Goal: Register for event/course: Book appointment/travel/reservation

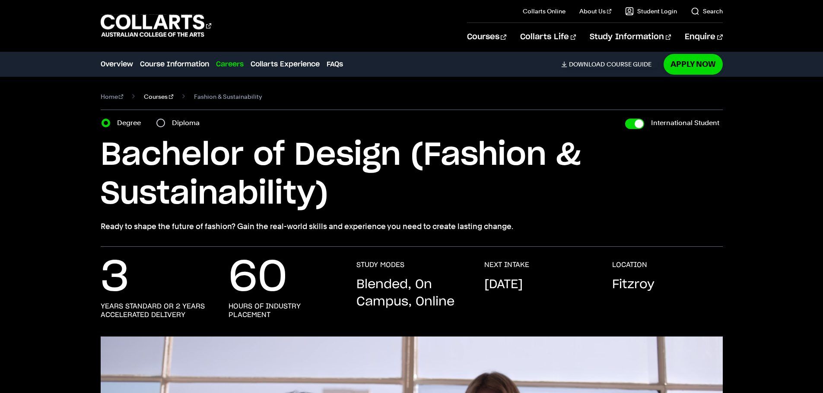
click at [155, 96] on link "Courses" at bounding box center [158, 97] width 29 height 12
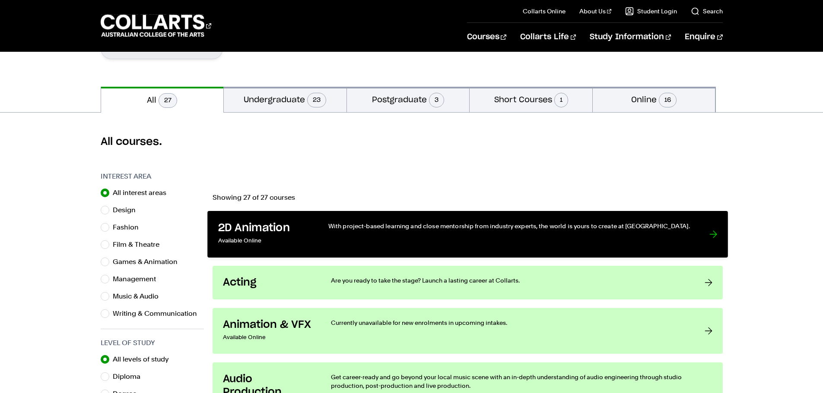
scroll to position [43, 0]
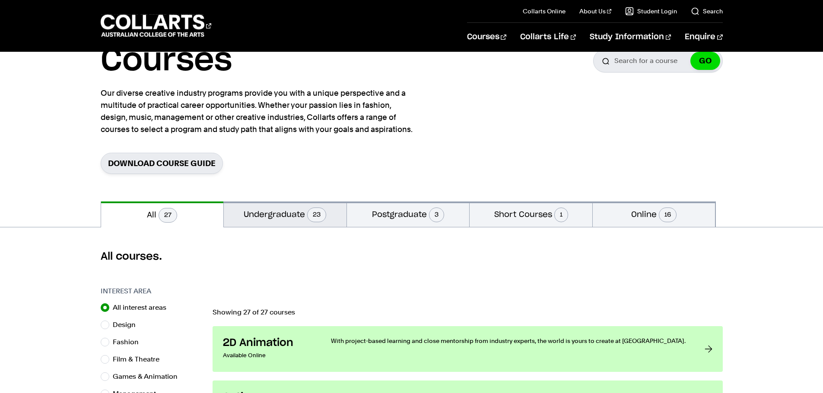
click at [296, 216] on button "Undergraduate 23" at bounding box center [285, 214] width 123 height 25
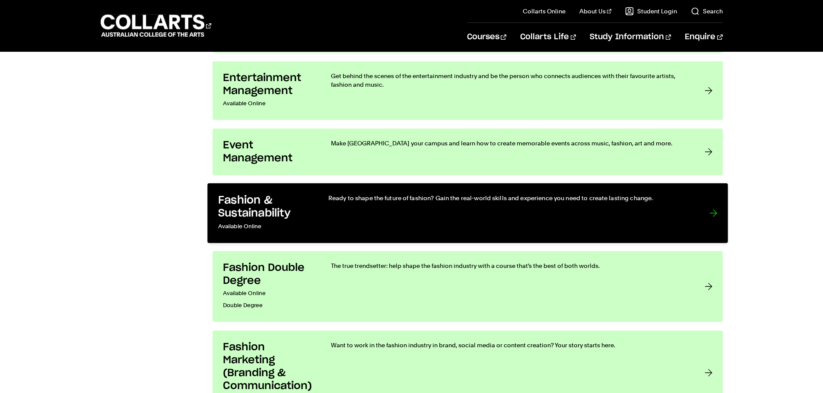
scroll to position [821, 0]
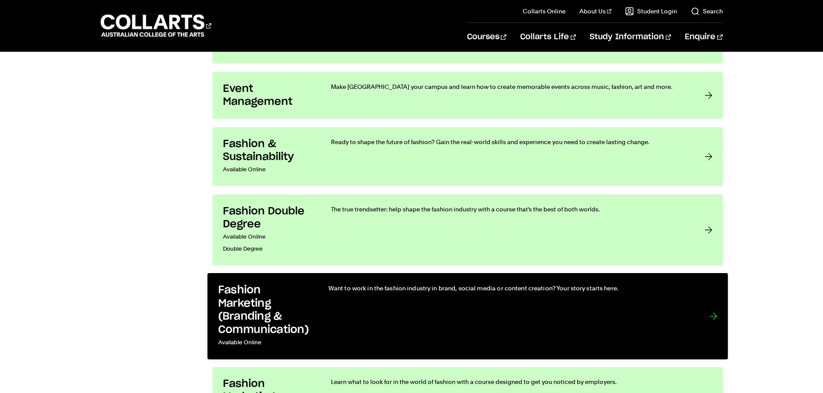
click at [383, 298] on div "Want to work in the fashion industry in brand, social media or content creation…" at bounding box center [509, 316] width 363 height 65
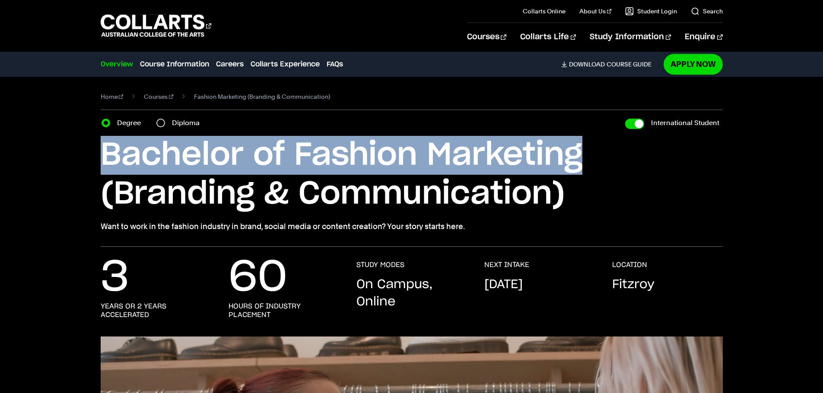
drag, startPoint x: 104, startPoint y: 152, endPoint x: 591, endPoint y: 173, distance: 487.2
click at [0, 0] on h1 "Bachelor of Fashion Marketing (Branding & Communication)" at bounding box center [0, 0] width 0 height 0
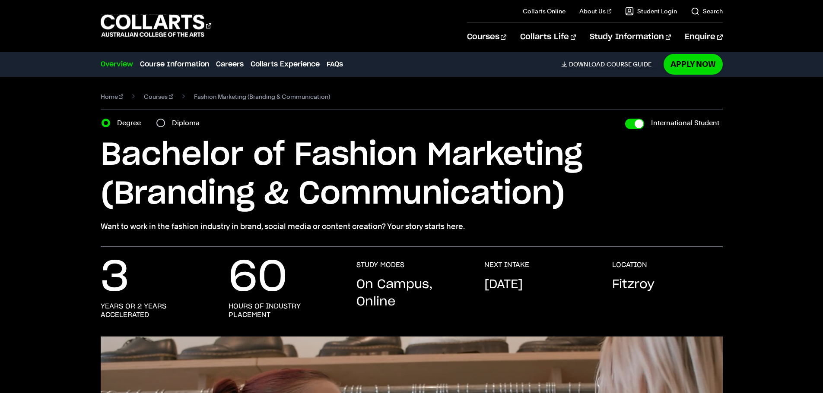
click at [0, 0] on h1 "Bachelor of Fashion Marketing (Branding & Communication)" at bounding box center [0, 0] width 0 height 0
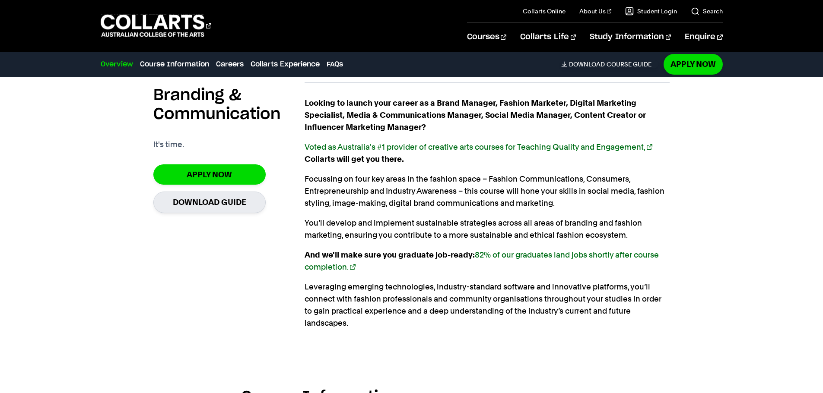
scroll to position [691, 0]
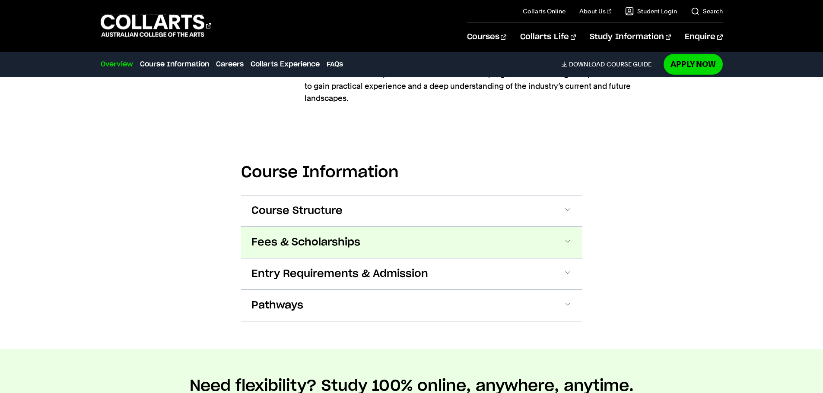
click at [0, 0] on button "Fees & Scholarships" at bounding box center [0, 0] width 0 height 0
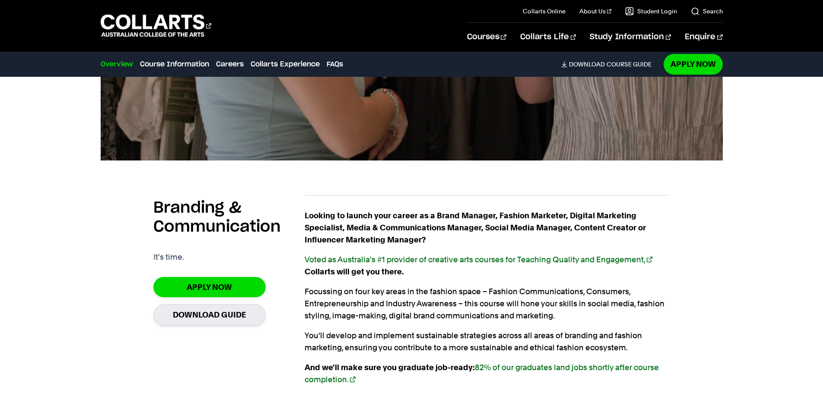
scroll to position [569, 0]
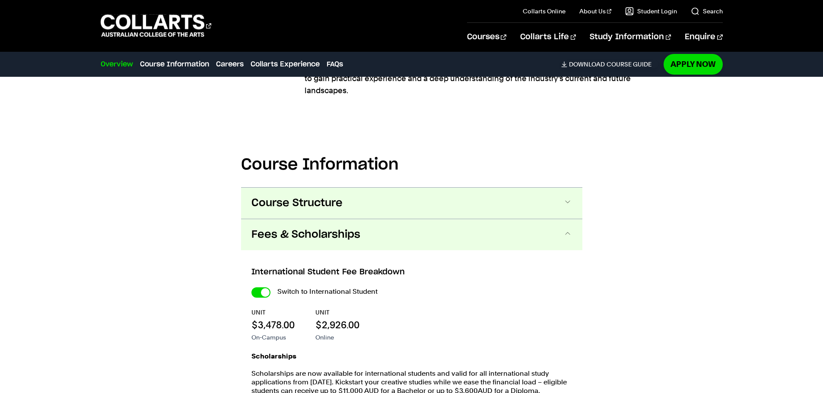
click at [0, 0] on button "Course Structure" at bounding box center [0, 0] width 0 height 0
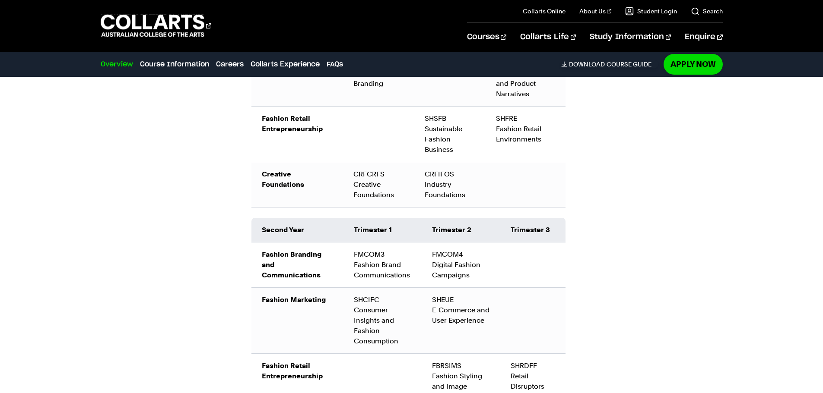
scroll to position [1229, 0]
click at [227, 62] on link "Careers" at bounding box center [230, 64] width 28 height 10
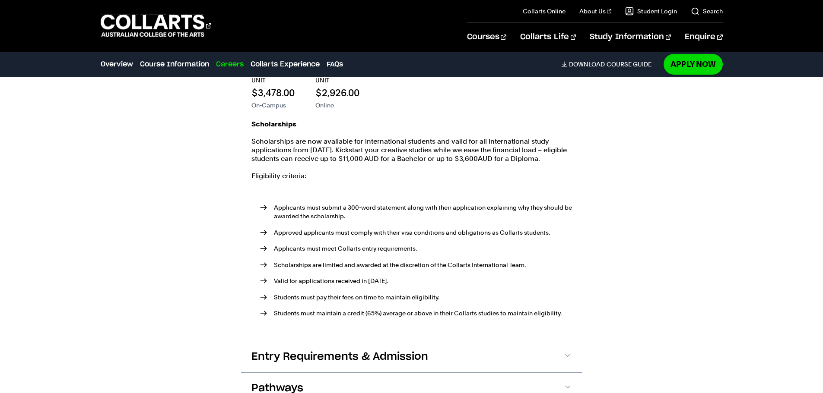
scroll to position [2144, 0]
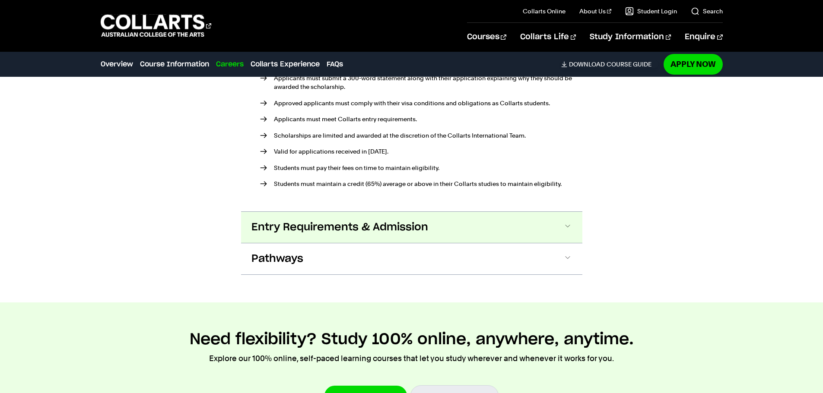
click at [0, 0] on button "Entry Requirements & Admission" at bounding box center [0, 0] width 0 height 0
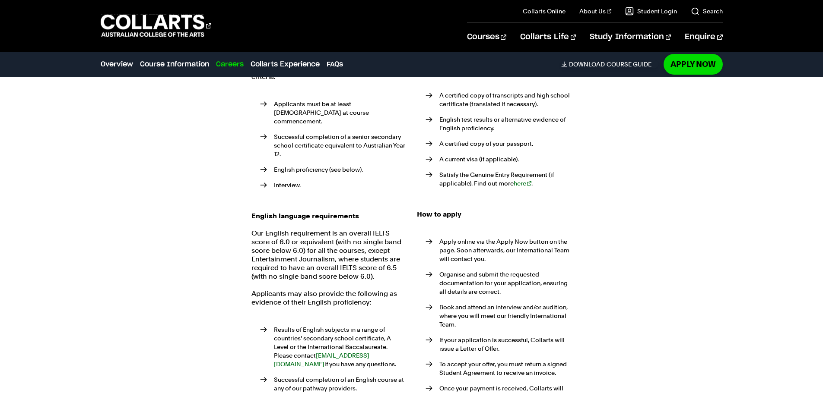
scroll to position [2352, 0]
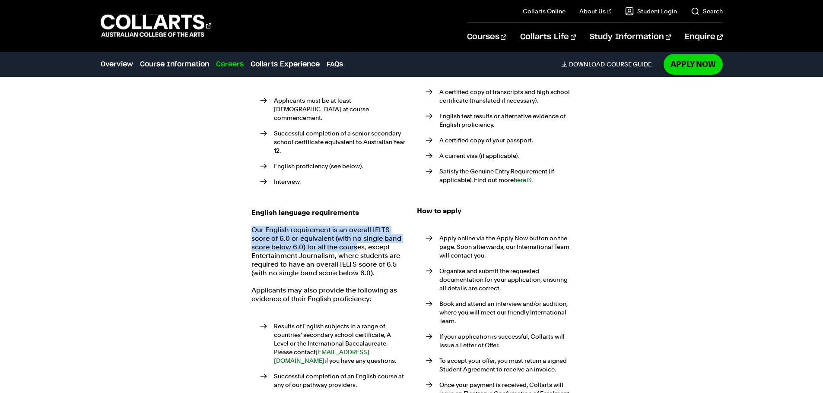
drag, startPoint x: 250, startPoint y: 208, endPoint x: 354, endPoint y: 223, distance: 105.2
click at [353, 229] on div "Eligibility requirements International students must meet the following criteri…" at bounding box center [411, 284] width 341 height 498
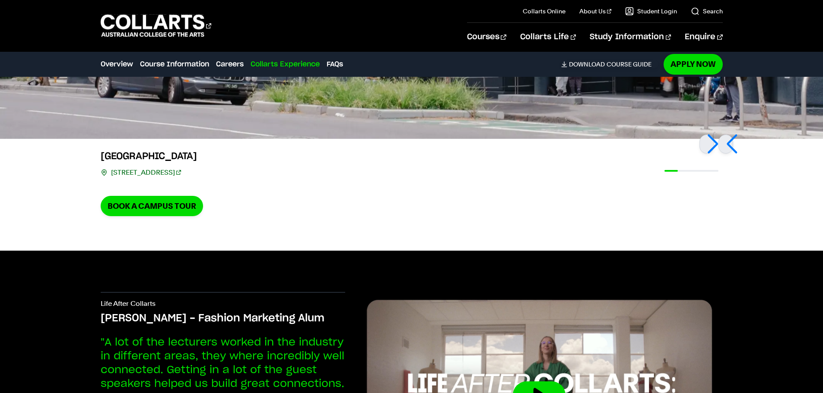
scroll to position [3714, 0]
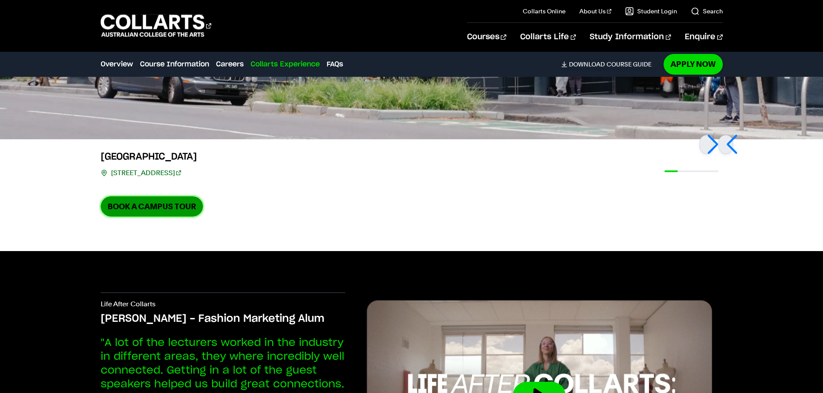
click at [179, 196] on link "Book a Campus Tour" at bounding box center [152, 206] width 102 height 20
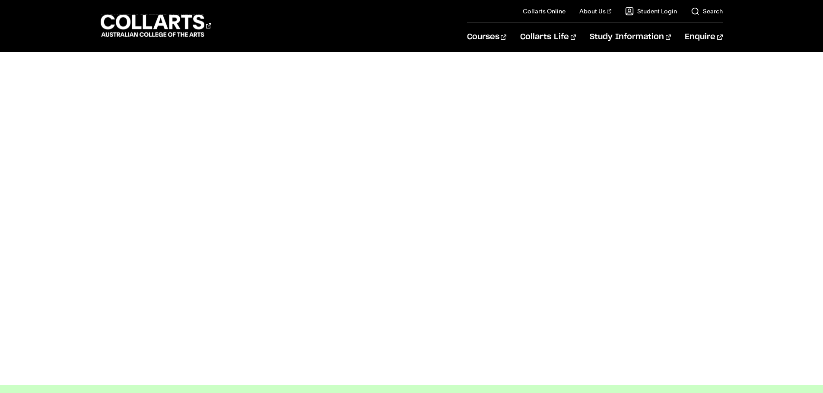
scroll to position [302, 0]
